Goal: Transaction & Acquisition: Purchase product/service

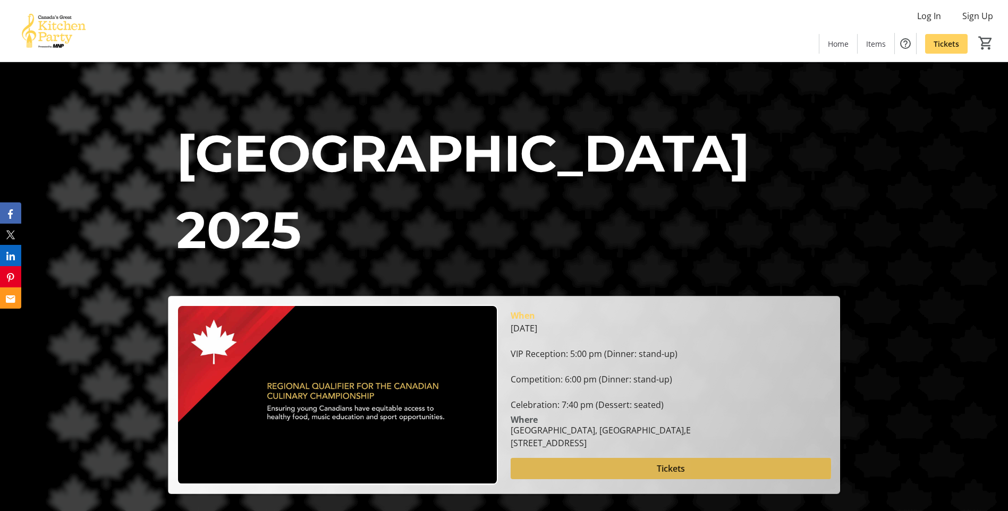
click at [558, 467] on span at bounding box center [671, 469] width 320 height 26
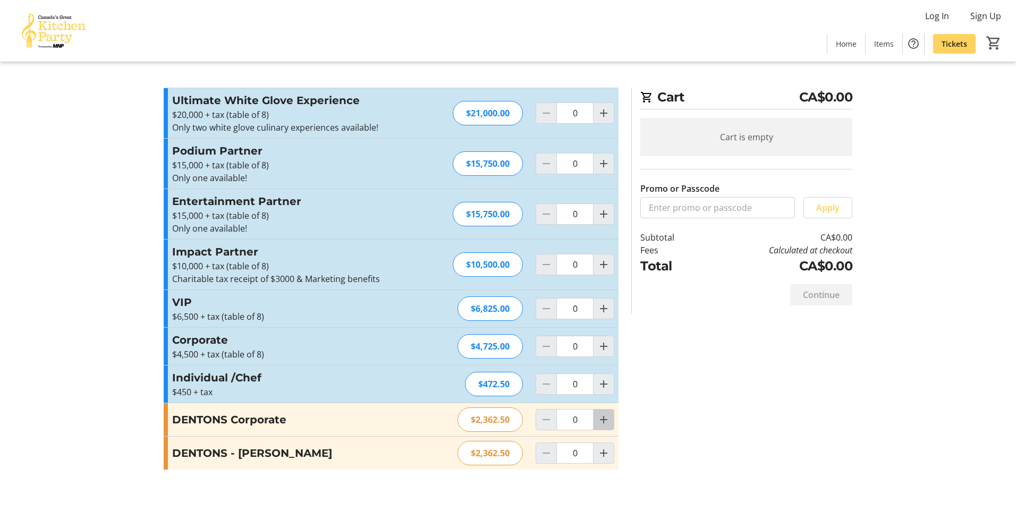
click at [605, 422] on mat-icon "Increment by one" at bounding box center [603, 419] width 13 height 13
type input "1"
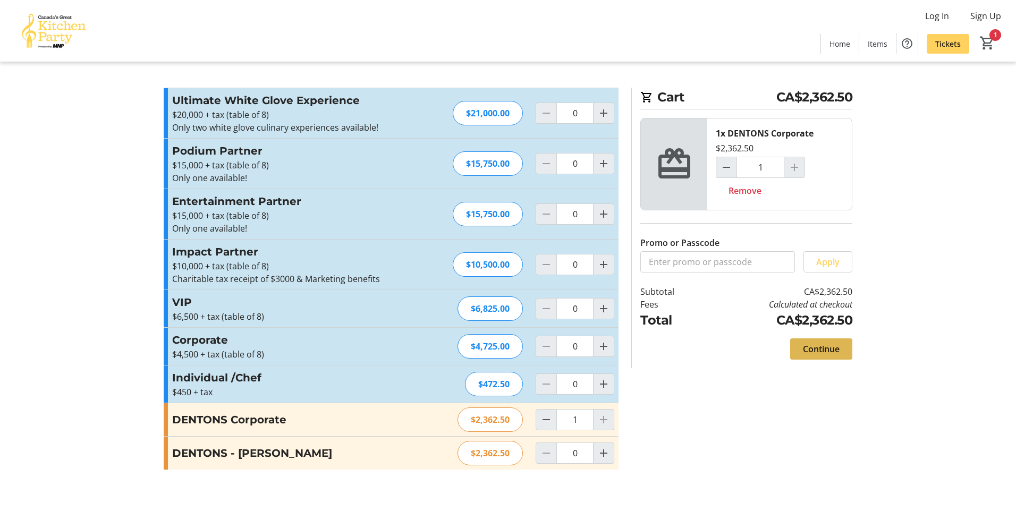
click at [821, 344] on span "Continue" at bounding box center [821, 349] width 37 height 13
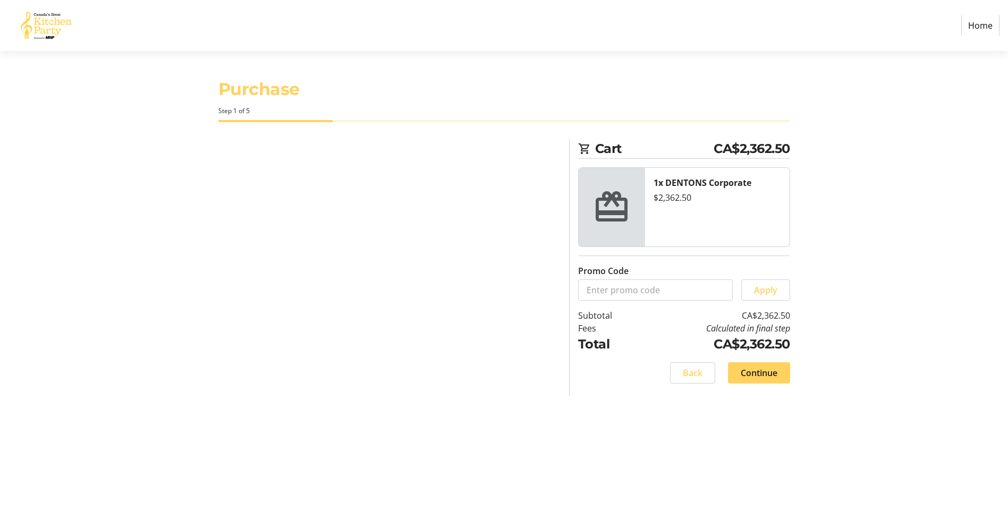
select select "CA"
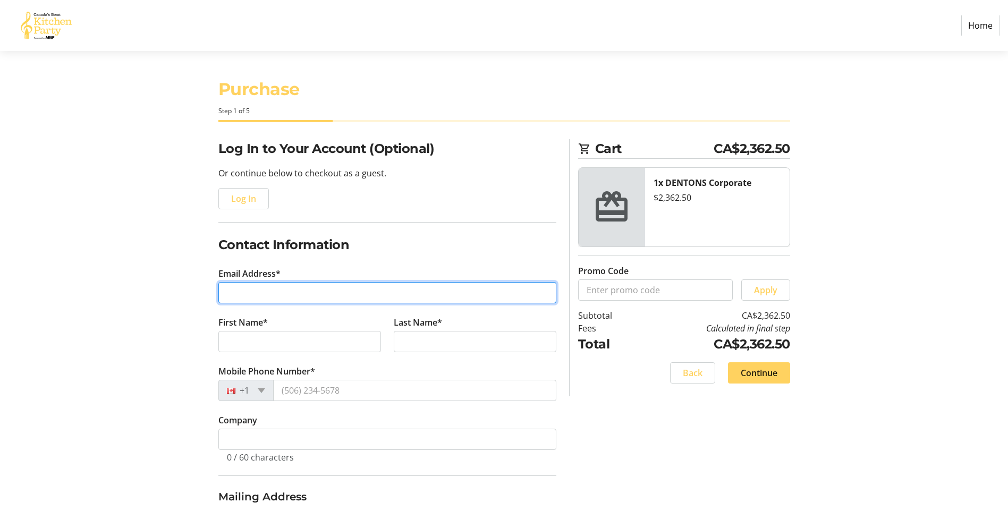
click at [244, 292] on input "Email Address*" at bounding box center [387, 292] width 338 height 21
type input "[PERSON_NAME][EMAIL_ADDRESS][PERSON_NAME][DOMAIN_NAME]"
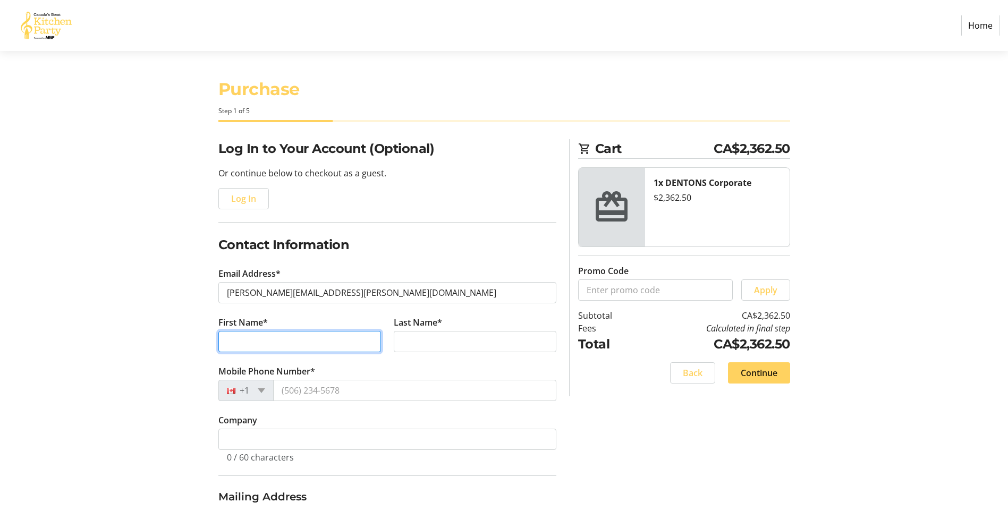
type input "[PERSON_NAME]"
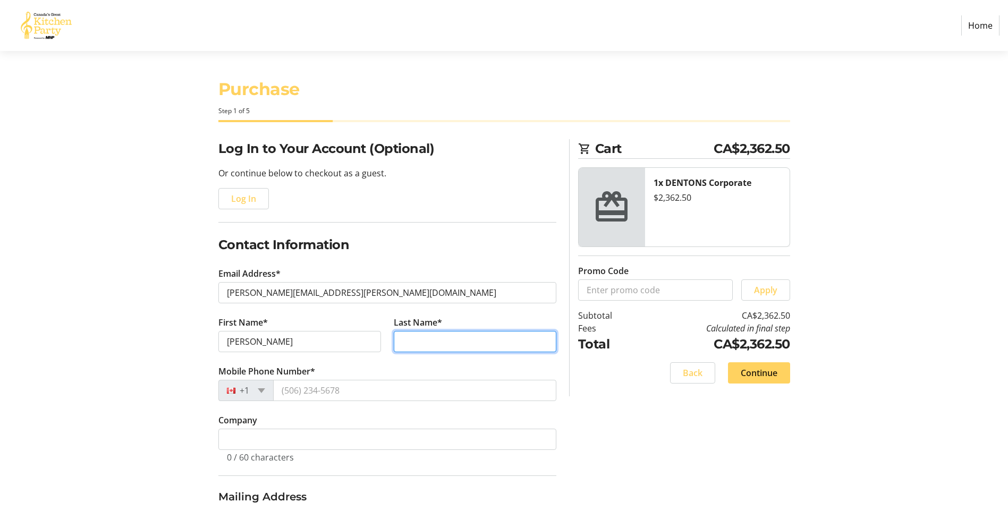
type input "Tai"
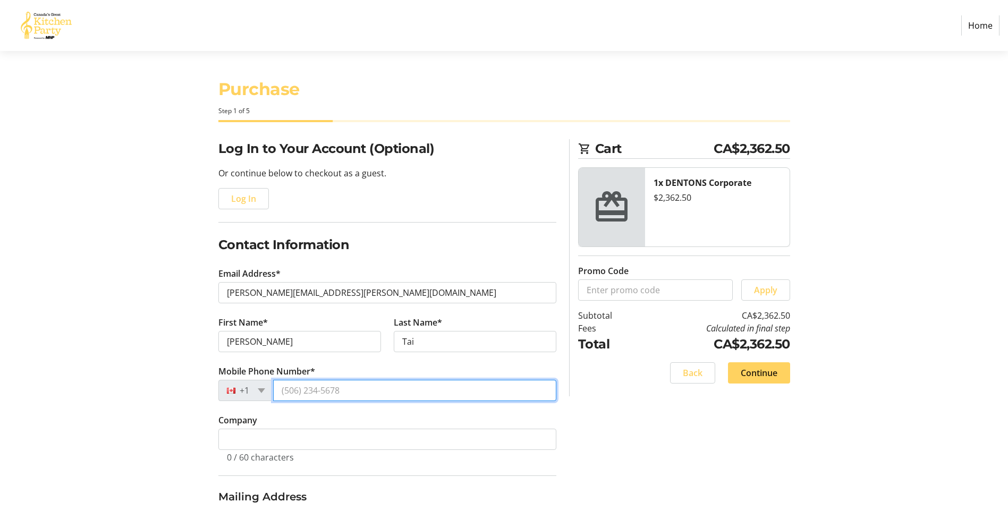
type input "[PHONE_NUMBER]"
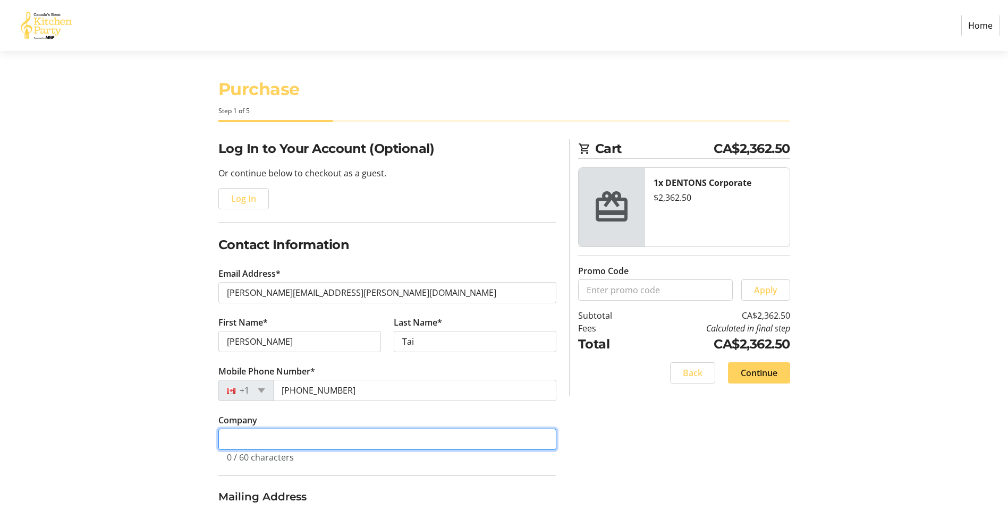
type input "Dentons"
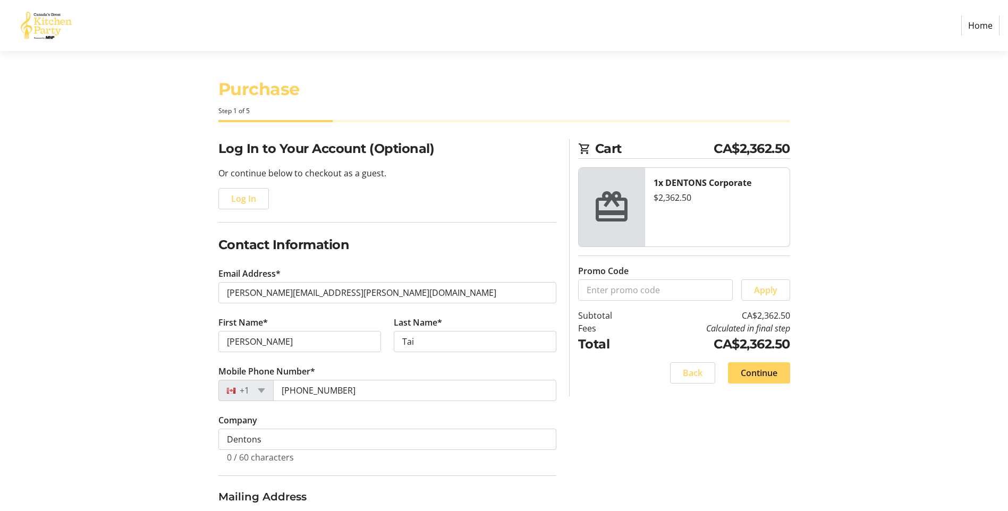
type input "15th Floor"
type input "[STREET_ADDRESS]"
type input "[GEOGRAPHIC_DATA]"
select select "AB"
type input "T2P 0R8"
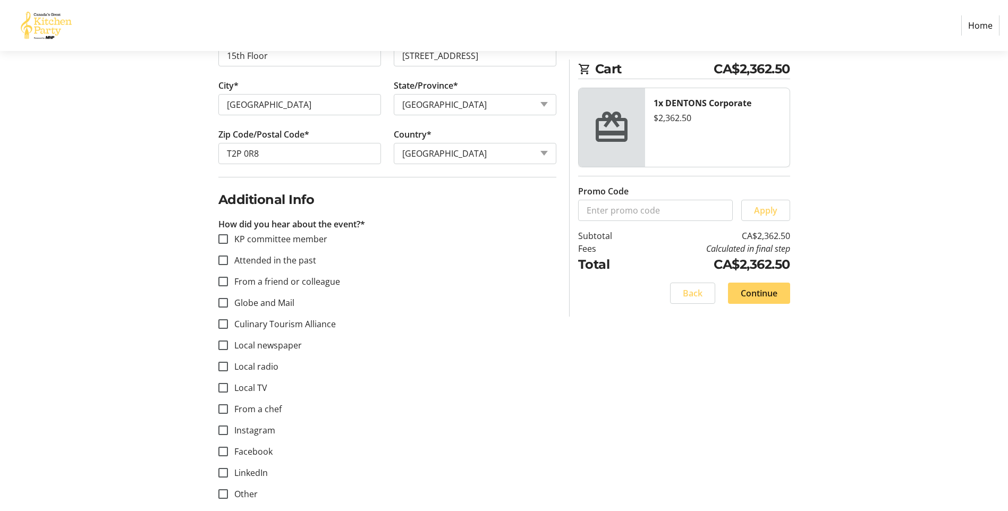
scroll to position [520, 0]
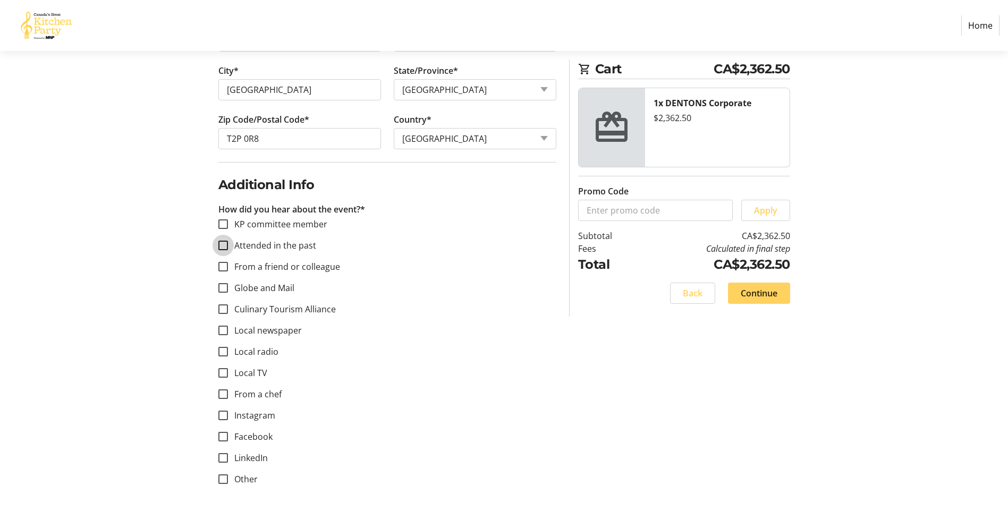
click at [227, 244] on input "Attended in the past" at bounding box center [223, 246] width 10 height 10
checkbox input "true"
click at [778, 293] on span at bounding box center [759, 294] width 62 height 26
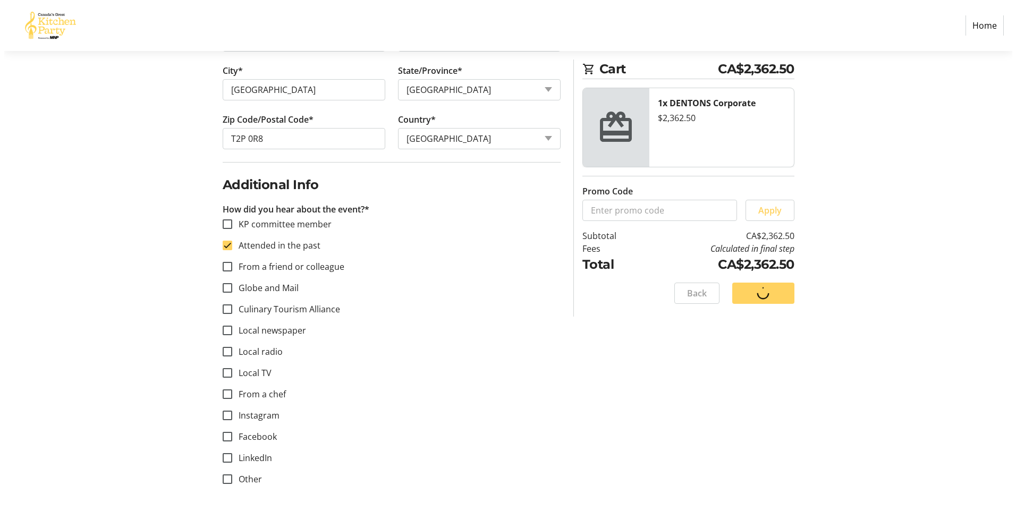
scroll to position [0, 0]
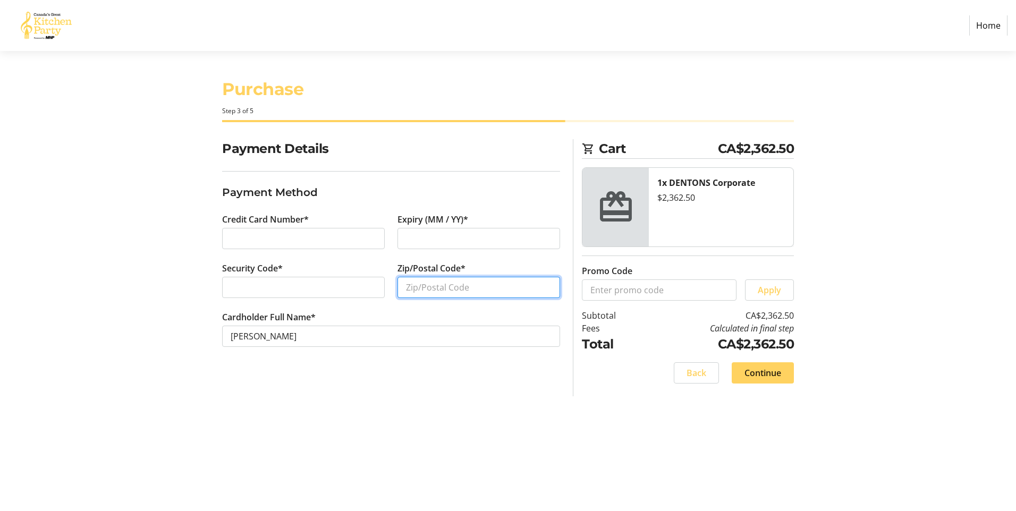
type input "t"
type input "T3B 4R1"
click at [782, 373] on span at bounding box center [763, 373] width 62 height 26
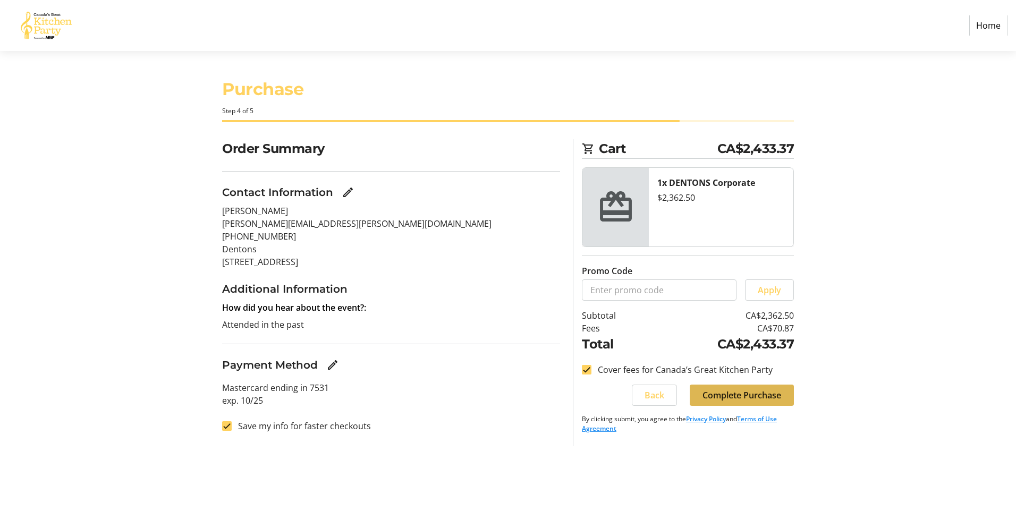
click at [760, 394] on span "Complete Purchase" at bounding box center [741, 395] width 79 height 13
